Goal: Book appointment/travel/reservation

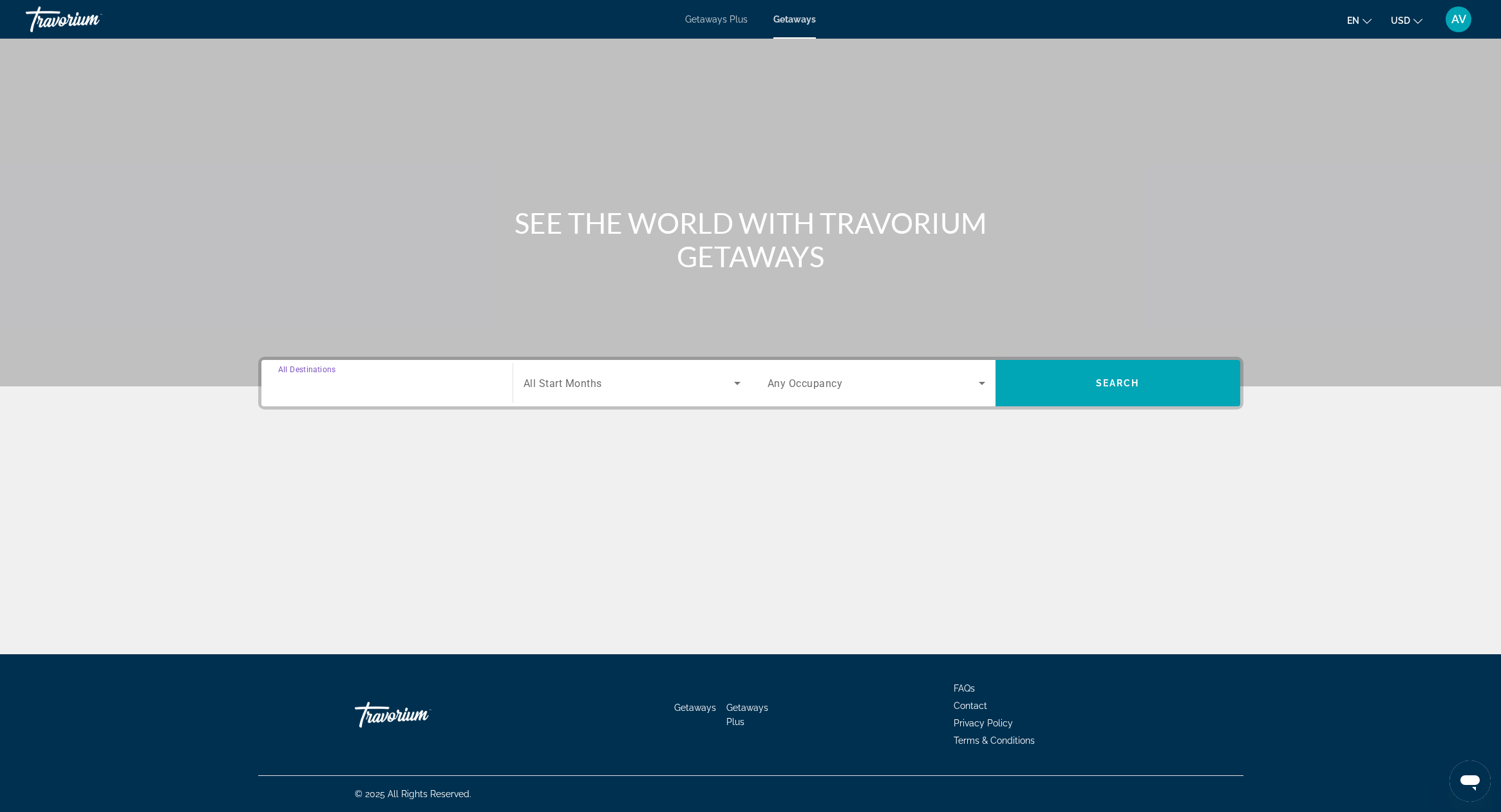
click at [408, 385] on input "Destination All Destinations" at bounding box center [387, 383] width 218 height 15
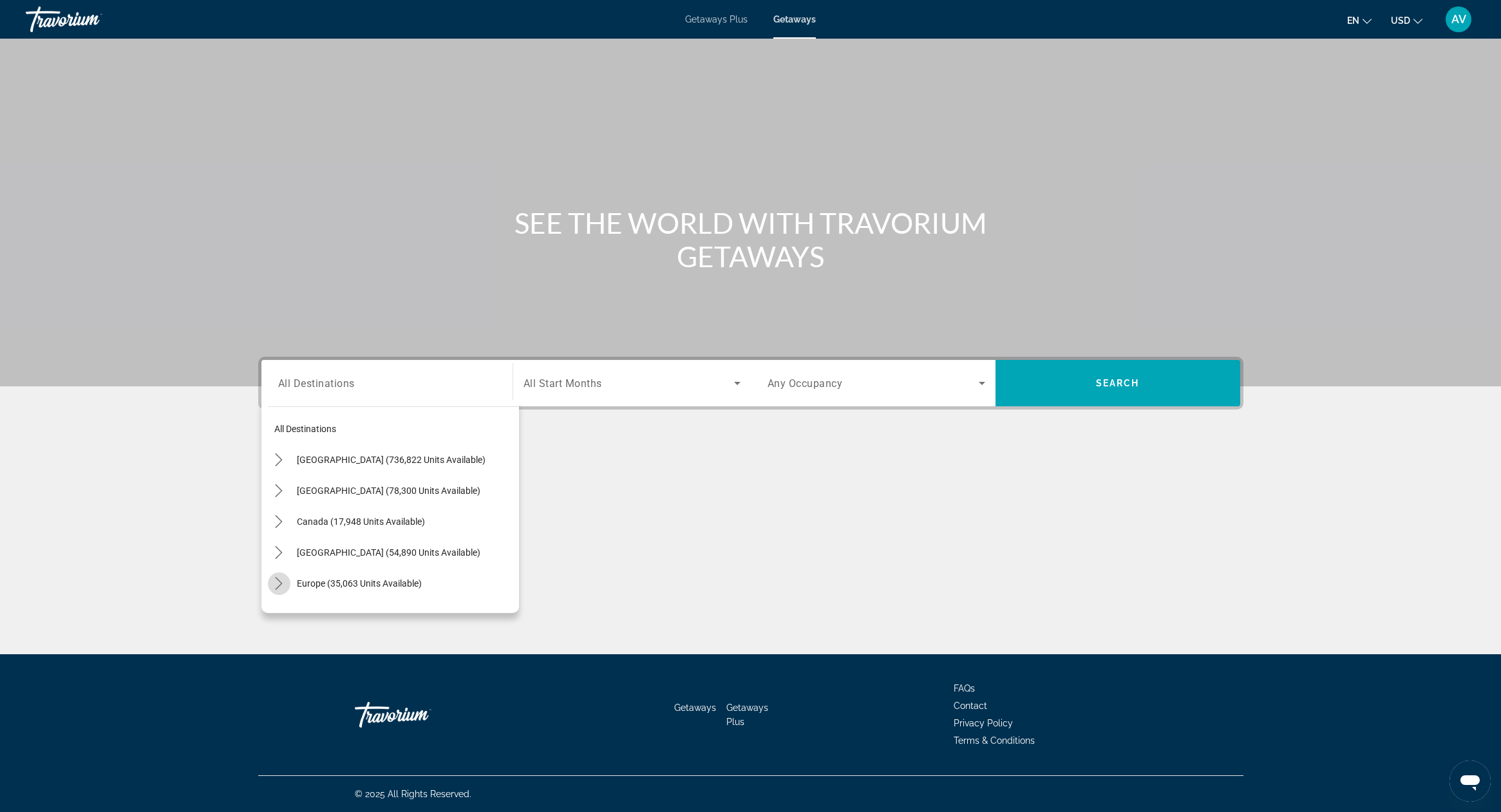
click at [281, 582] on icon "Toggle Europe (35,063 units available) submenu" at bounding box center [278, 582] width 13 height 13
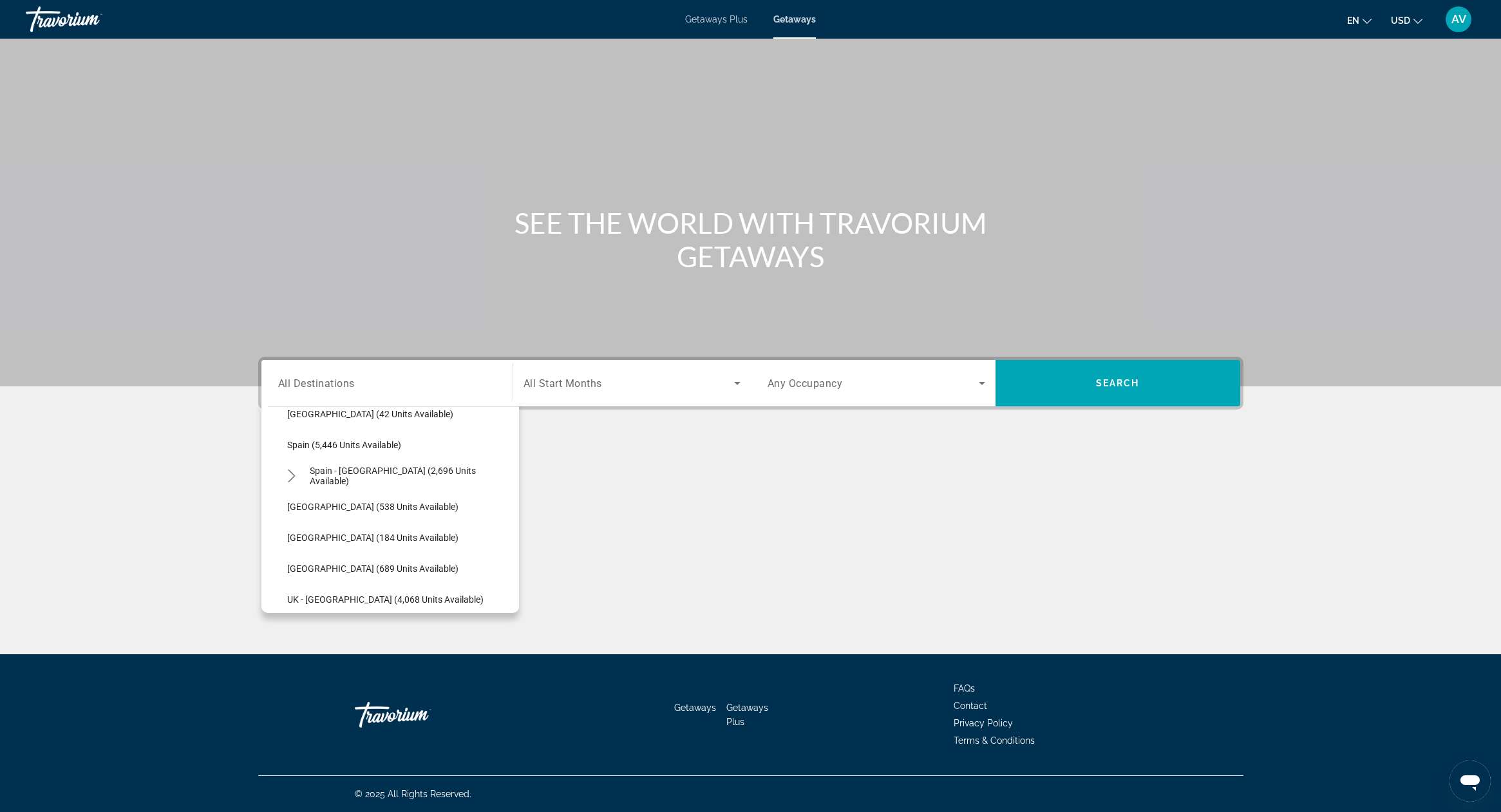
scroll to position [667, 0]
click at [282, 468] on mat-icon "Toggle Spain - Canary Islands (2,696 units available) submenu" at bounding box center [292, 473] width 22 height 22
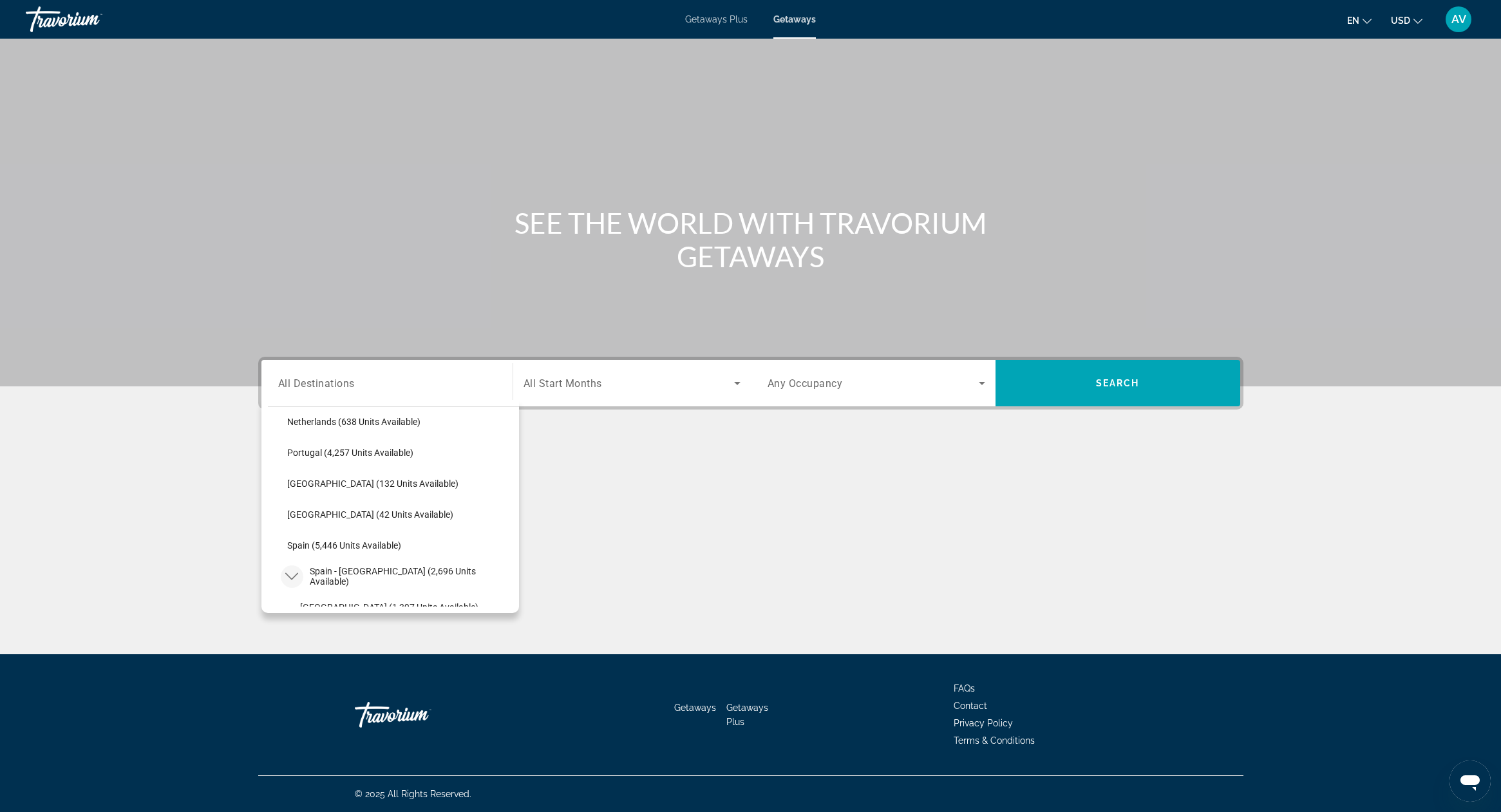
scroll to position [562, 0]
click at [367, 548] on span "Spain (5,446 units available)" at bounding box center [344, 547] width 114 height 10
type input "**********"
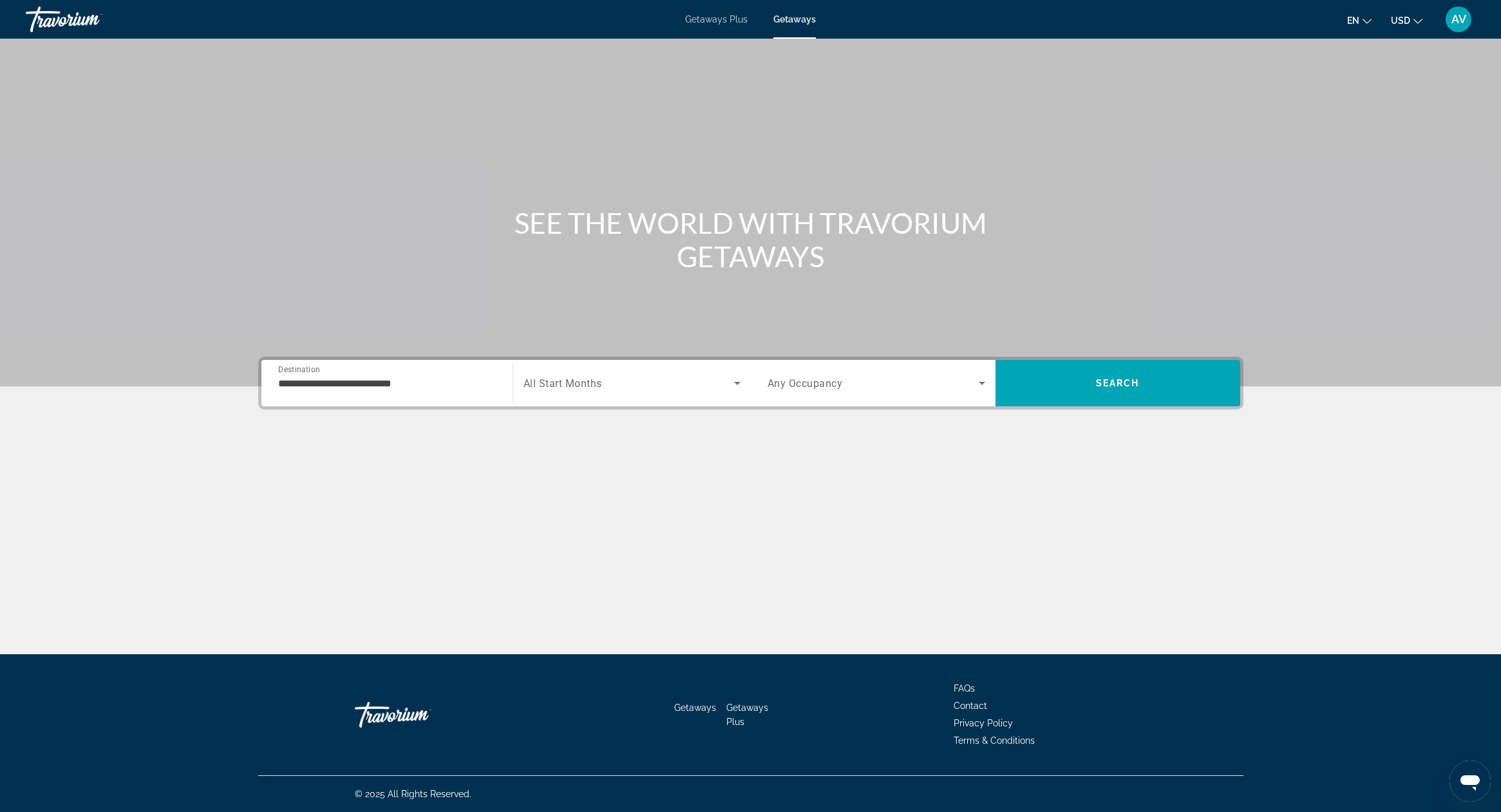
click at [576, 383] on span "All Start Months" at bounding box center [562, 383] width 78 height 12
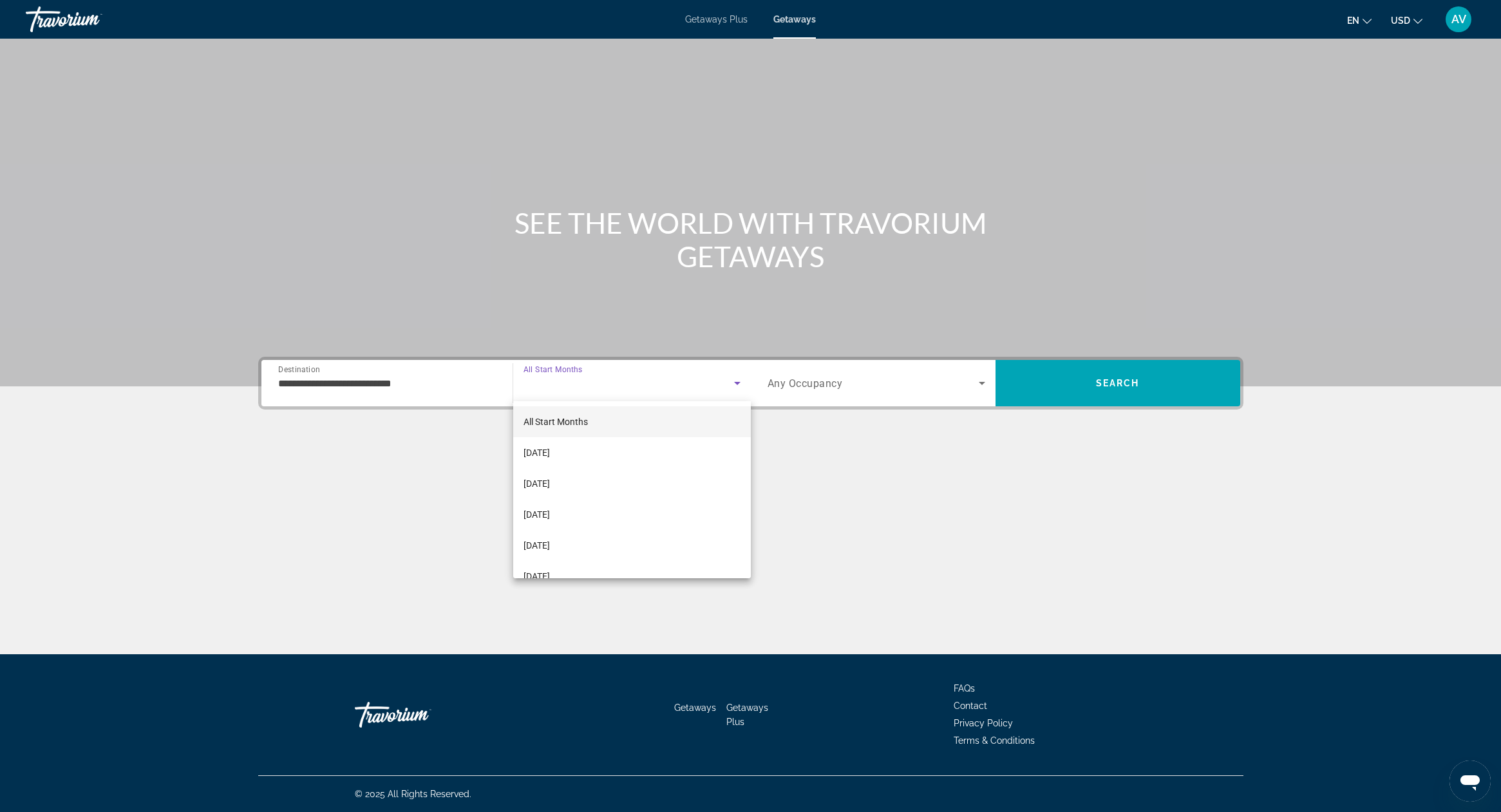
drag, startPoint x: 571, startPoint y: 419, endPoint x: 587, endPoint y: 421, distance: 16.1
click at [571, 419] on span "All Start Months" at bounding box center [555, 422] width 65 height 10
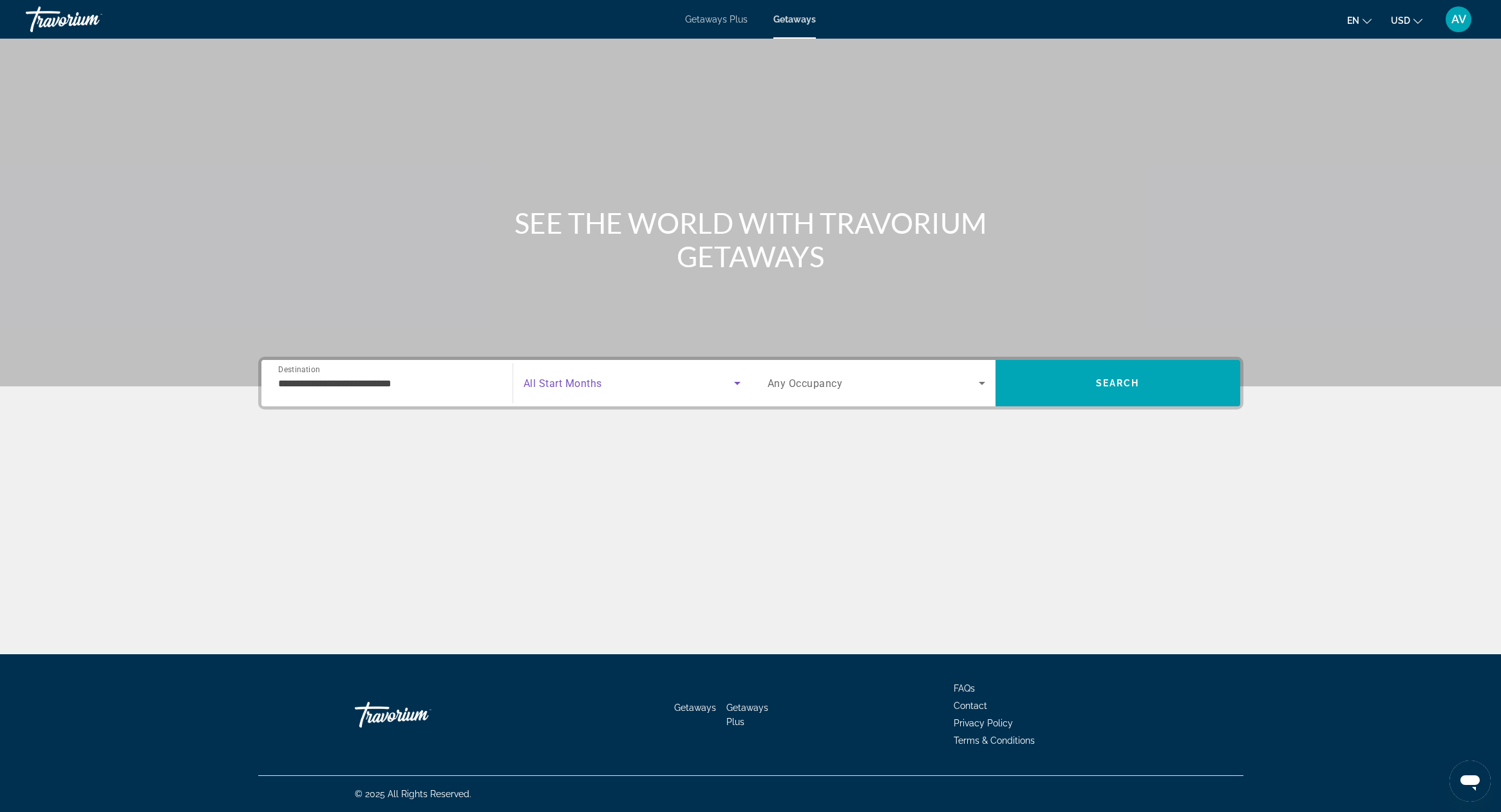
click at [946, 384] on span "Search widget" at bounding box center [873, 383] width 211 height 15
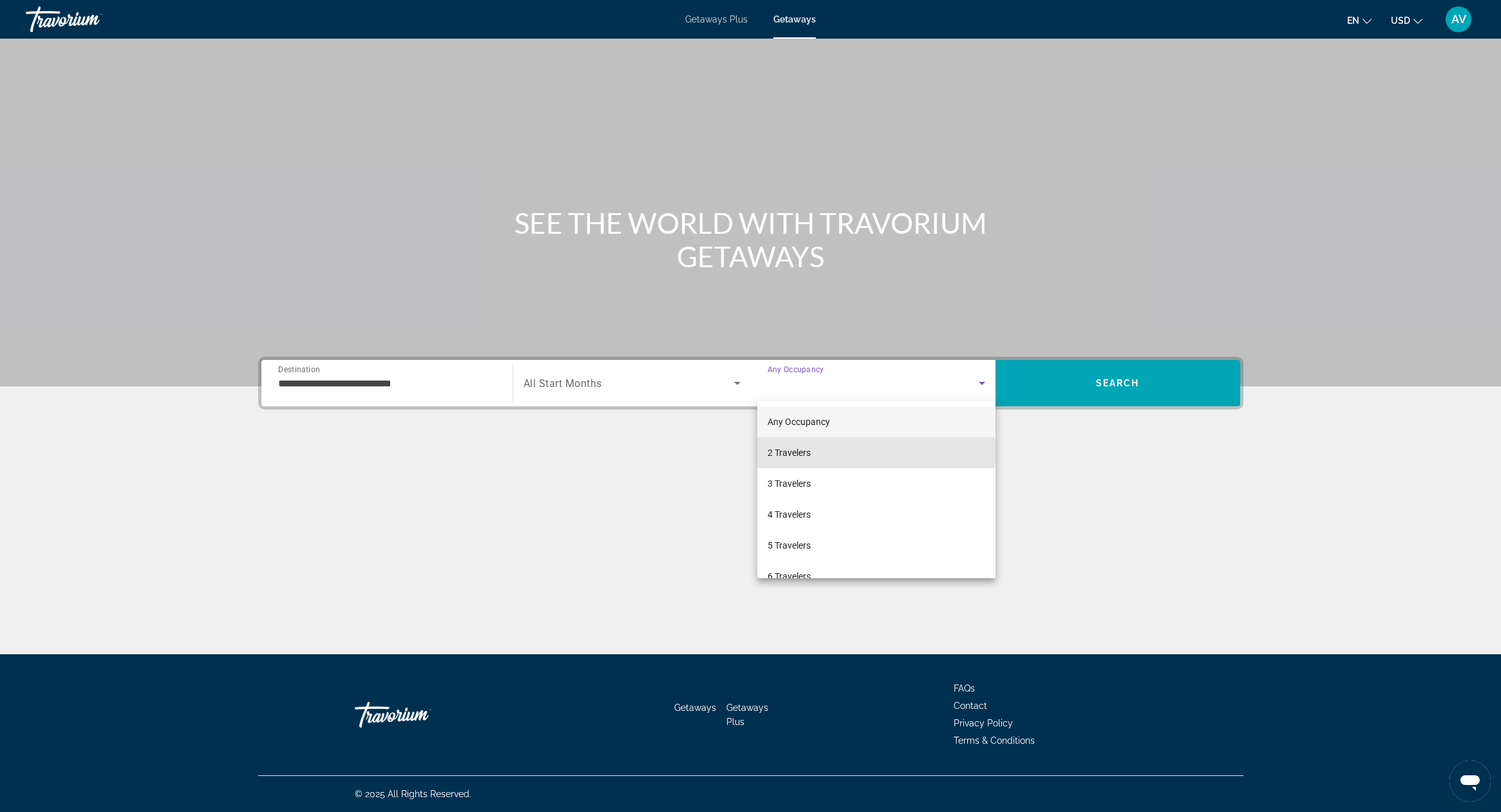
drag, startPoint x: 786, startPoint y: 452, endPoint x: 991, endPoint y: 423, distance: 207.0
click at [790, 451] on span "2 Travelers" at bounding box center [788, 452] width 43 height 15
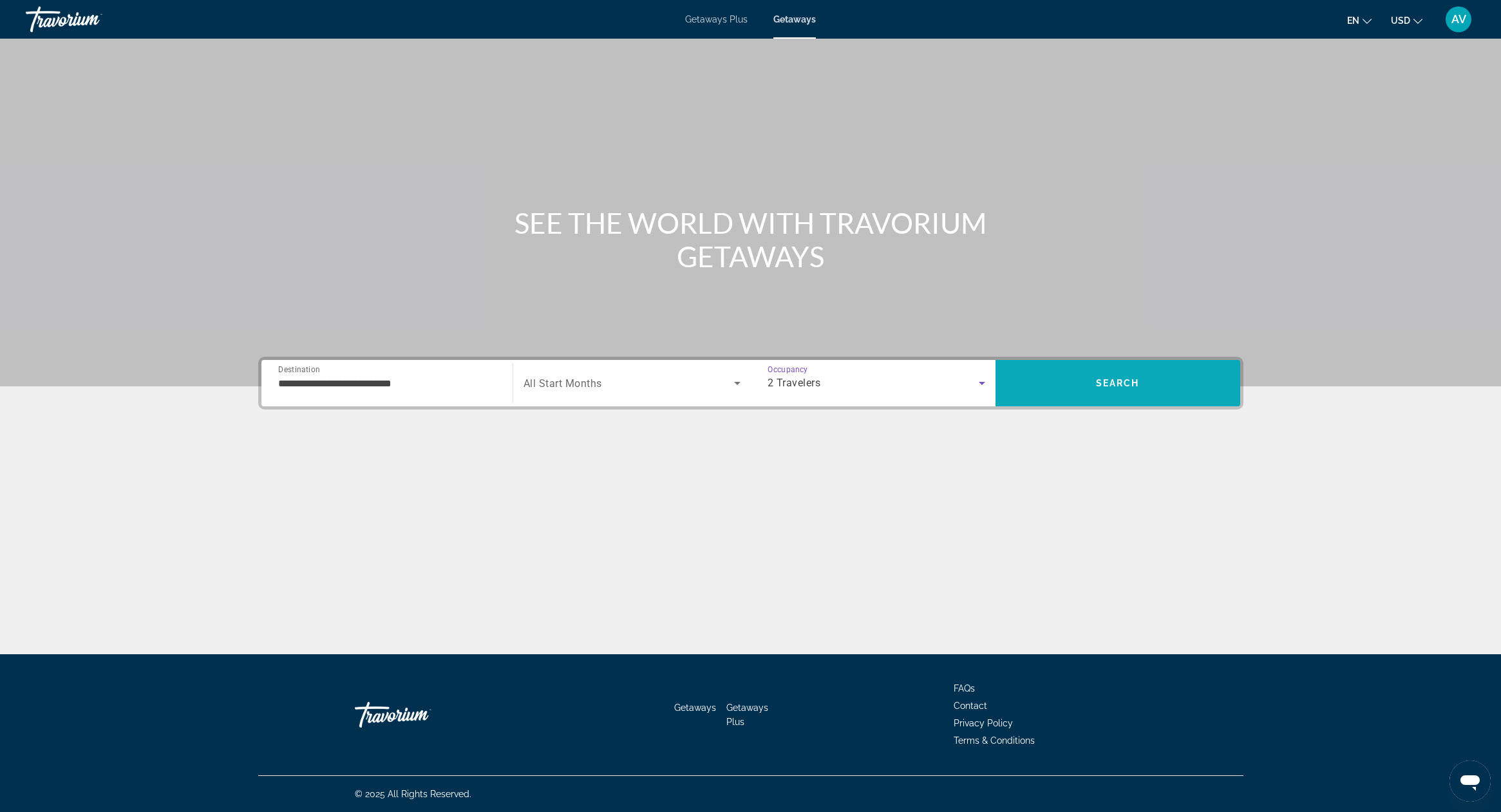
click at [1072, 389] on span "Search" at bounding box center [1117, 383] width 245 height 31
